Goal: Task Accomplishment & Management: Manage account settings

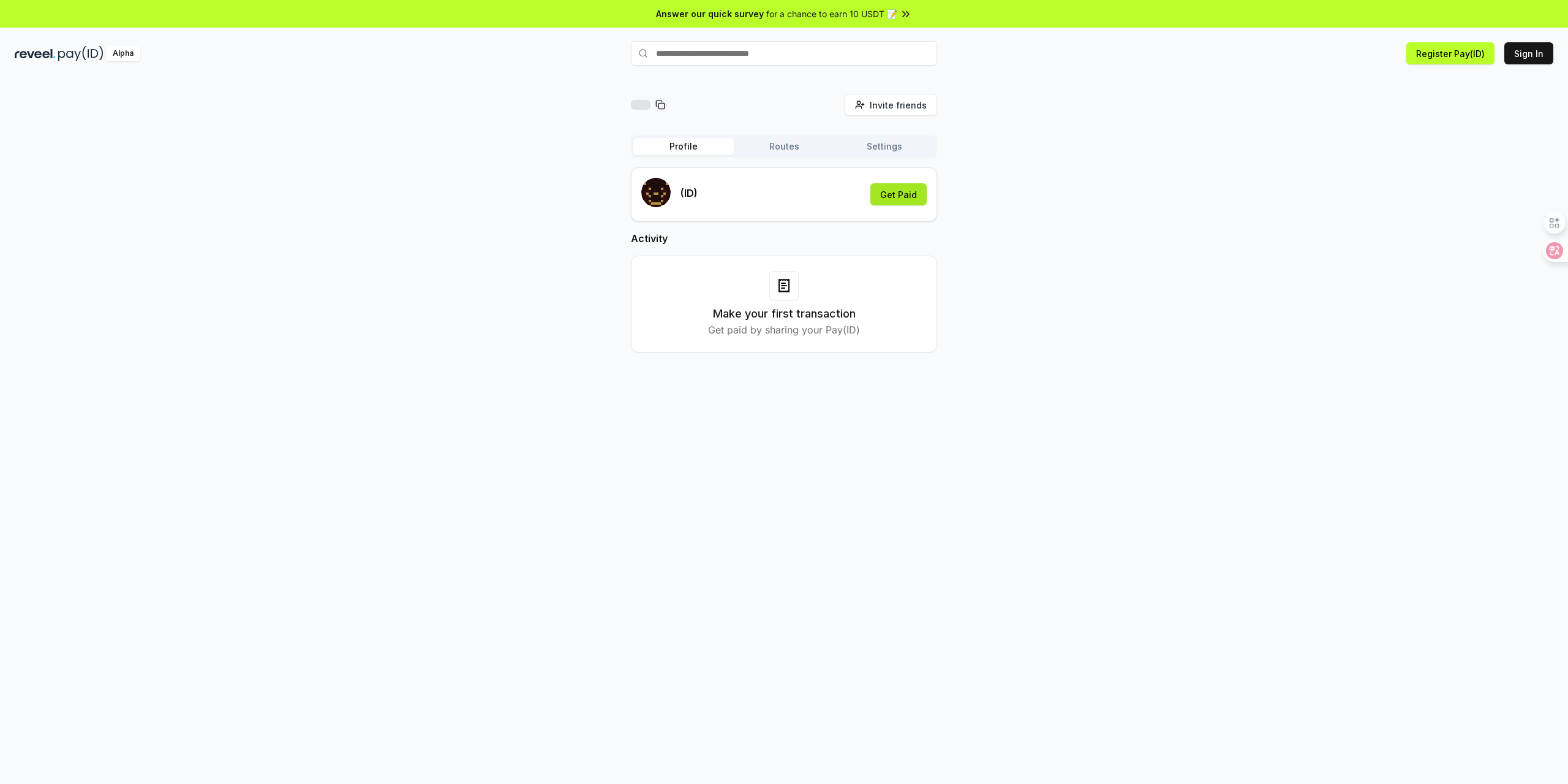
click at [897, 192] on button "Get Paid" at bounding box center [898, 195] width 56 height 22
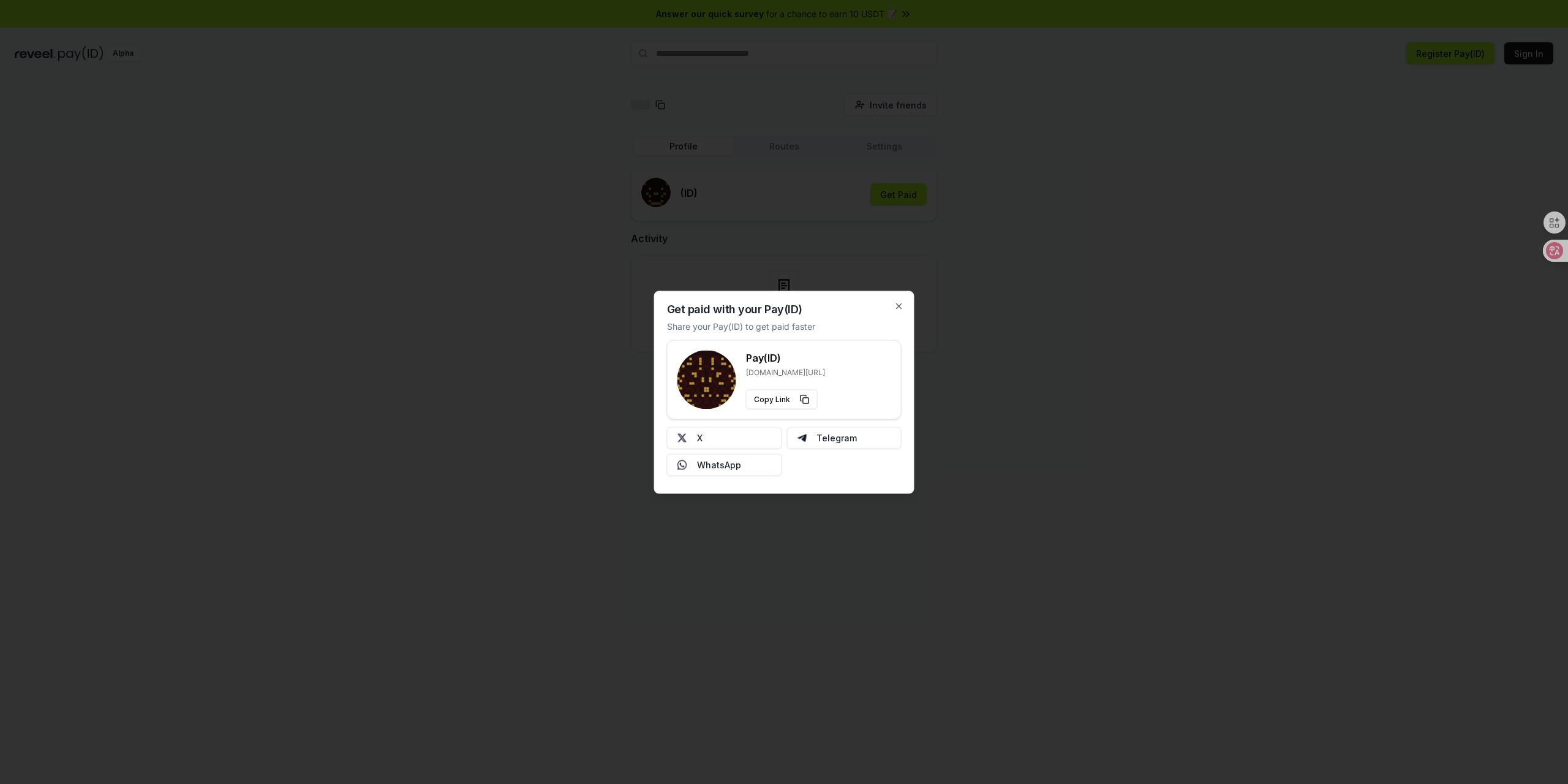
click at [892, 302] on div "Get paid with your Pay(ID) Share your Pay(ID) to get paid faster Pay(ID) [DOMAI…" at bounding box center [784, 392] width 260 height 203
click at [892, 303] on div "Get paid with your Pay(ID) Share your Pay(ID) to get paid faster Pay(ID) [DOMAI…" at bounding box center [784, 392] width 260 height 203
click at [896, 305] on icon "button" at bounding box center [899, 305] width 10 height 10
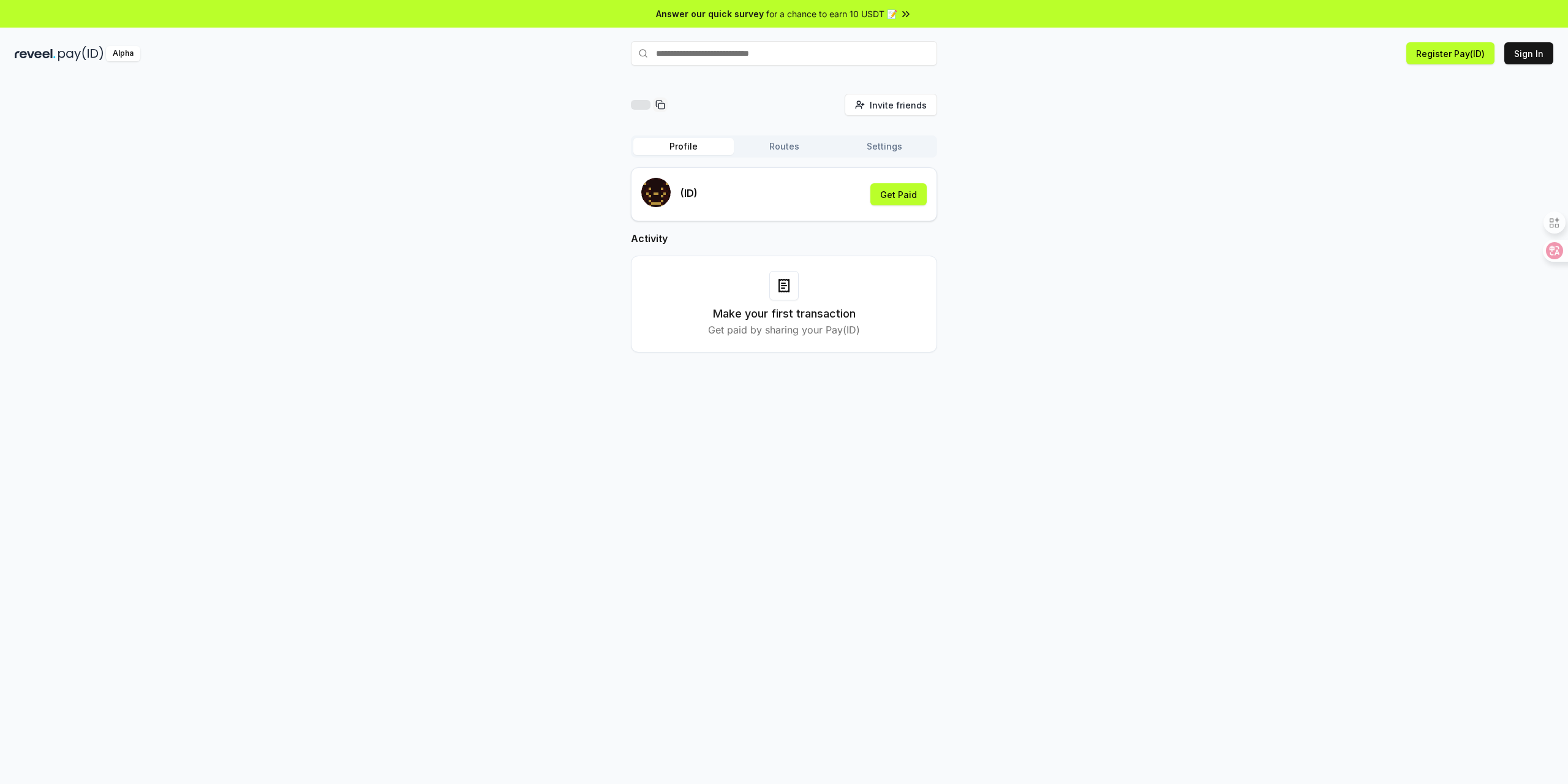
click at [779, 149] on button "Routes" at bounding box center [784, 146] width 101 height 17
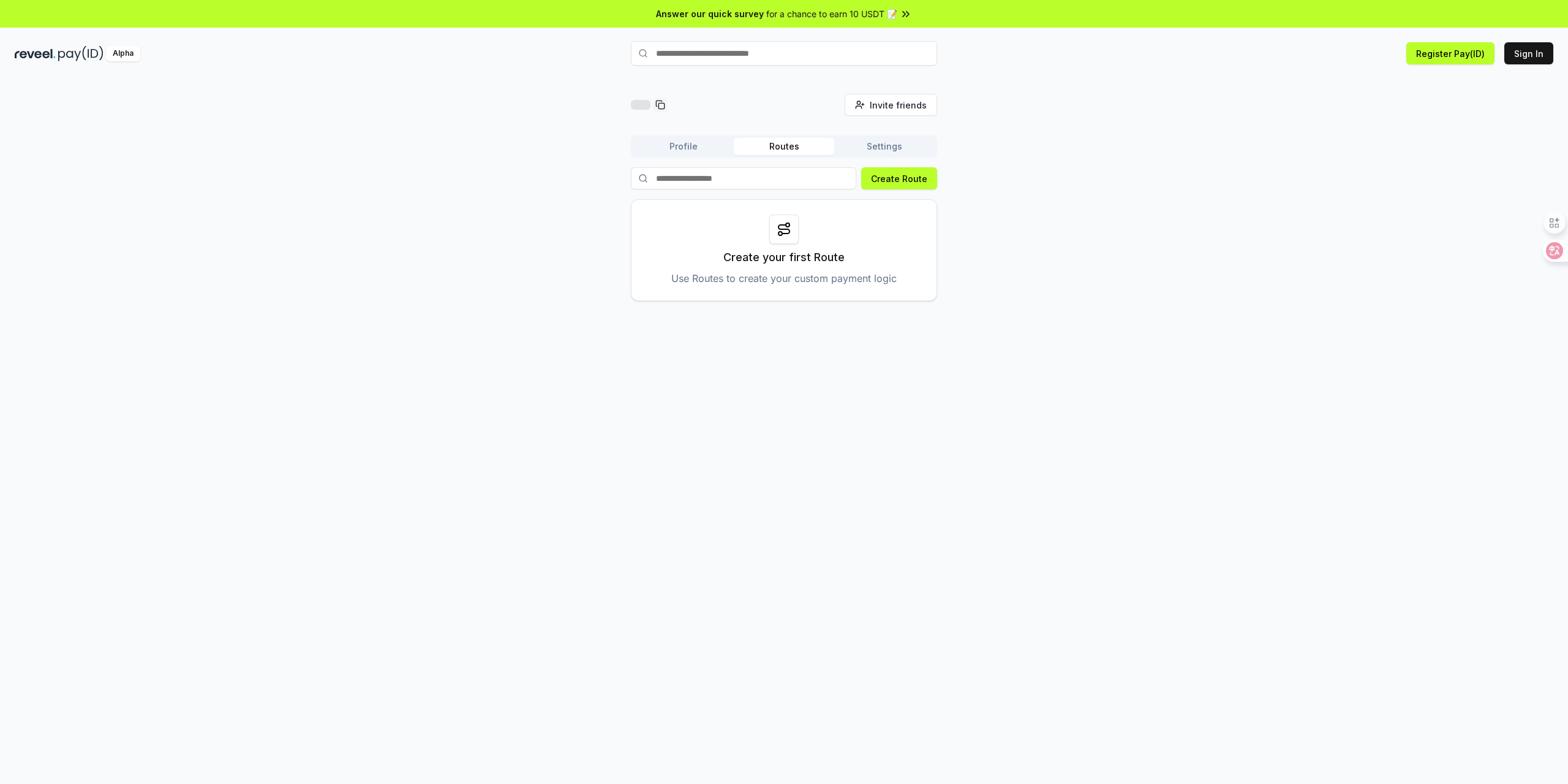
click at [874, 137] on div "Profile Routes Settings" at bounding box center [784, 146] width 306 height 22
click at [871, 146] on button "Settings" at bounding box center [885, 146] width 101 height 17
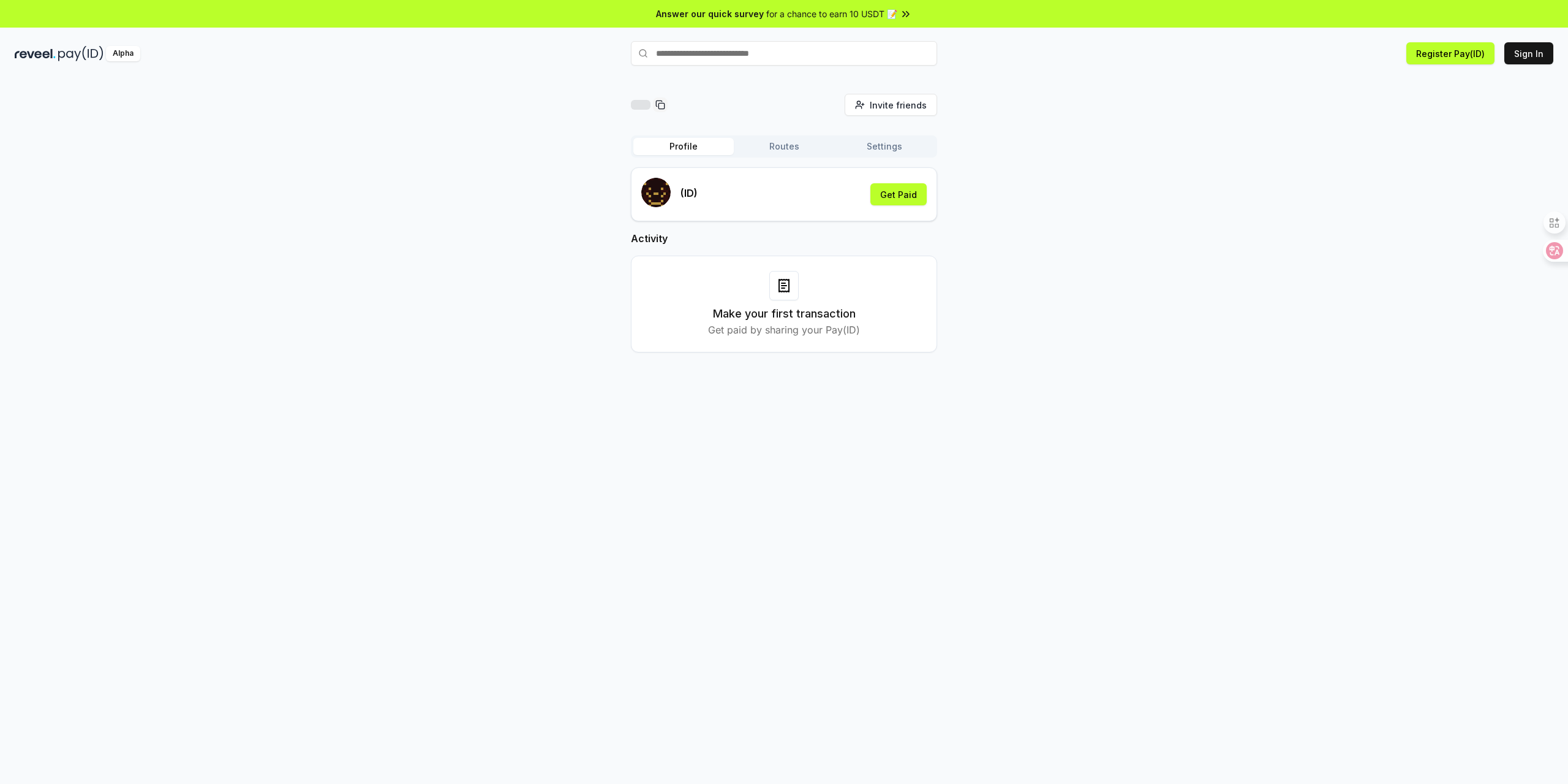
click at [693, 149] on button "Profile" at bounding box center [684, 146] width 101 height 17
click at [1532, 50] on button "Sign In" at bounding box center [1529, 53] width 49 height 22
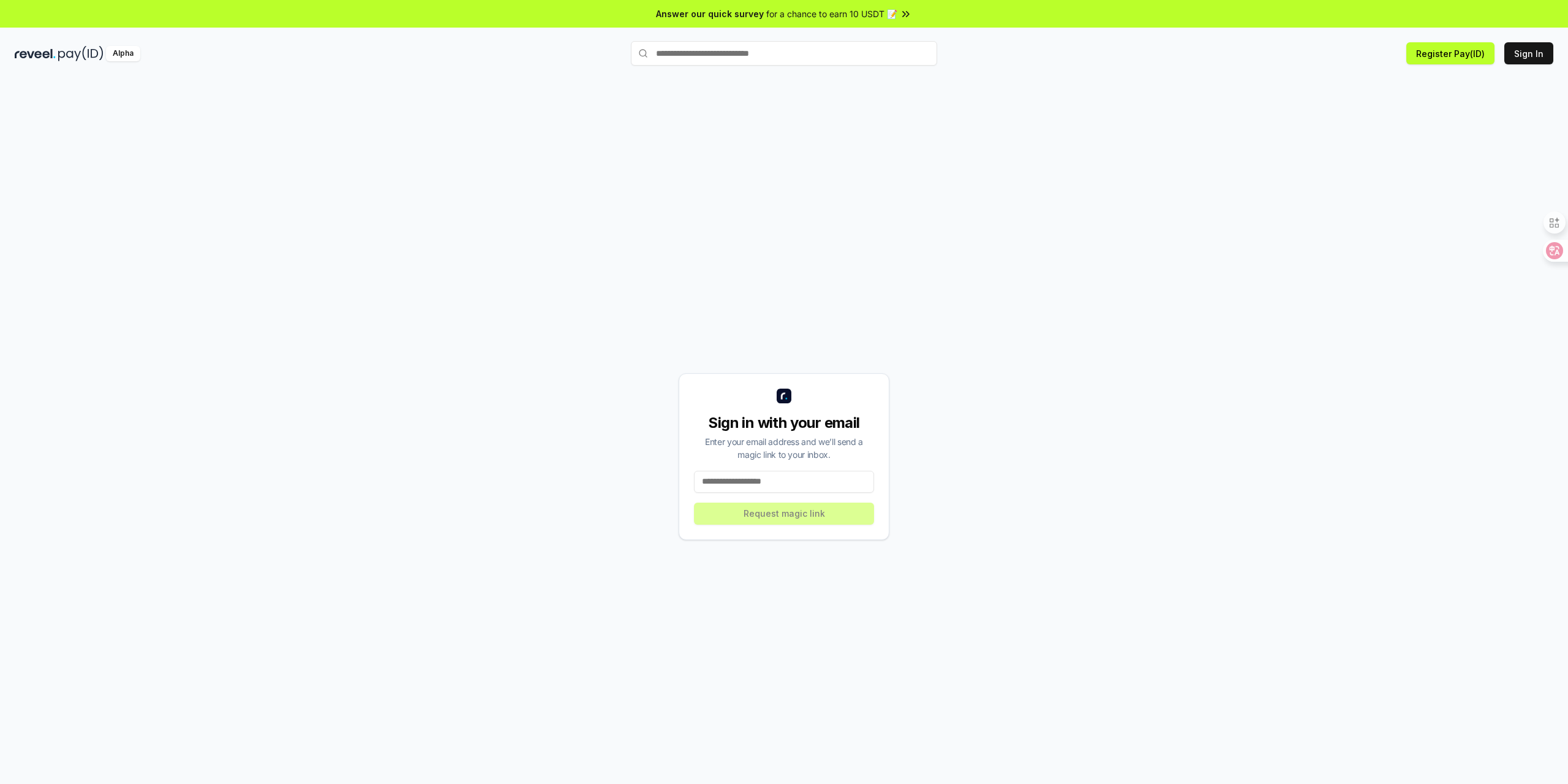
click at [753, 475] on input at bounding box center [784, 481] width 180 height 22
click at [767, 483] on input at bounding box center [784, 481] width 180 height 22
paste input "**********"
type input "**********"
click at [773, 513] on button "Request magic link" at bounding box center [784, 513] width 180 height 22
